Goal: Navigation & Orientation: Find specific page/section

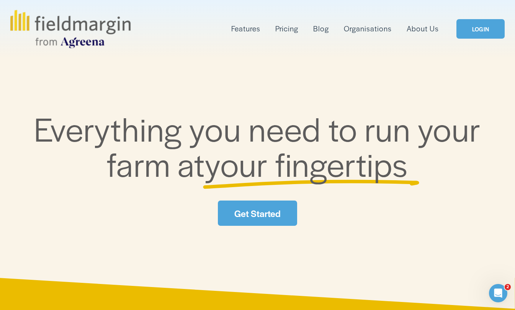
click at [479, 34] on link "LOGIN" at bounding box center [480, 29] width 48 height 20
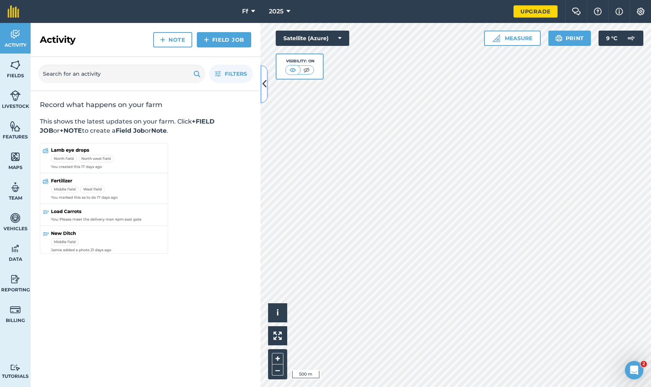
click at [265, 93] on button at bounding box center [264, 84] width 8 height 38
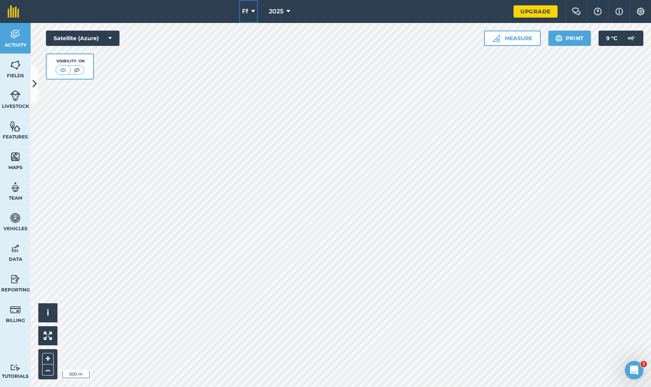
click at [248, 10] on button "Ff" at bounding box center [248, 11] width 19 height 23
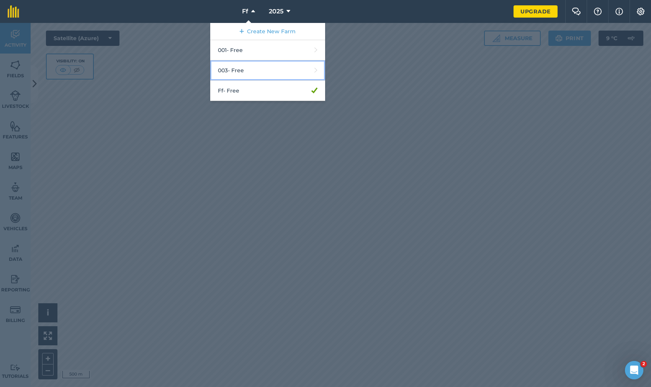
click at [243, 72] on link "003 - Free" at bounding box center [267, 70] width 115 height 20
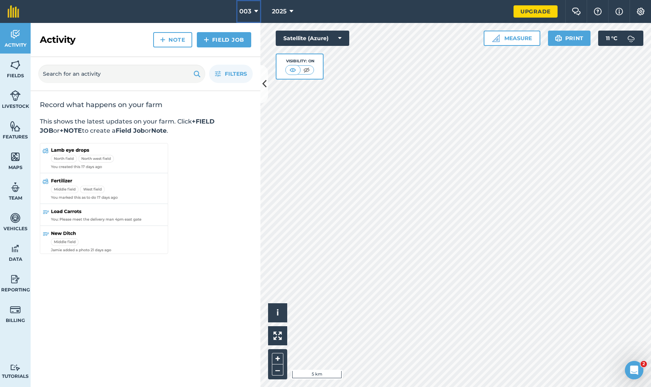
click at [250, 17] on button "003" at bounding box center [248, 11] width 25 height 23
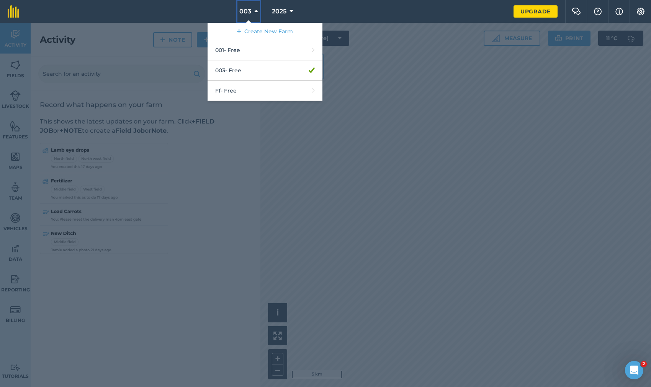
click at [250, 17] on button "003" at bounding box center [248, 11] width 25 height 23
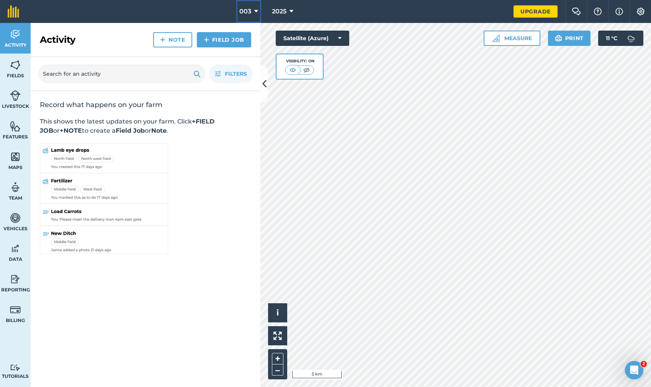
click at [250, 17] on button "003" at bounding box center [248, 11] width 25 height 23
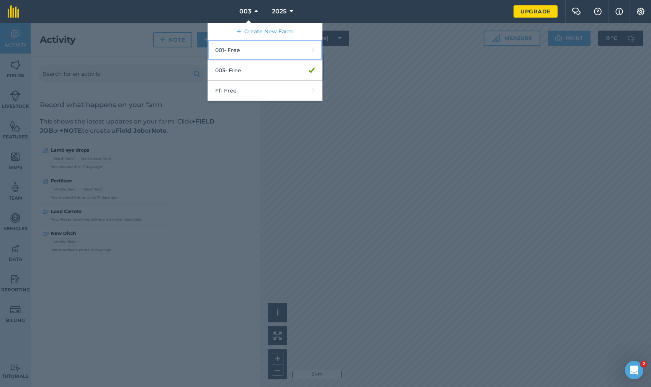
click at [249, 46] on link "001 - Free" at bounding box center [264, 50] width 115 height 20
